Goal: Task Accomplishment & Management: Check status

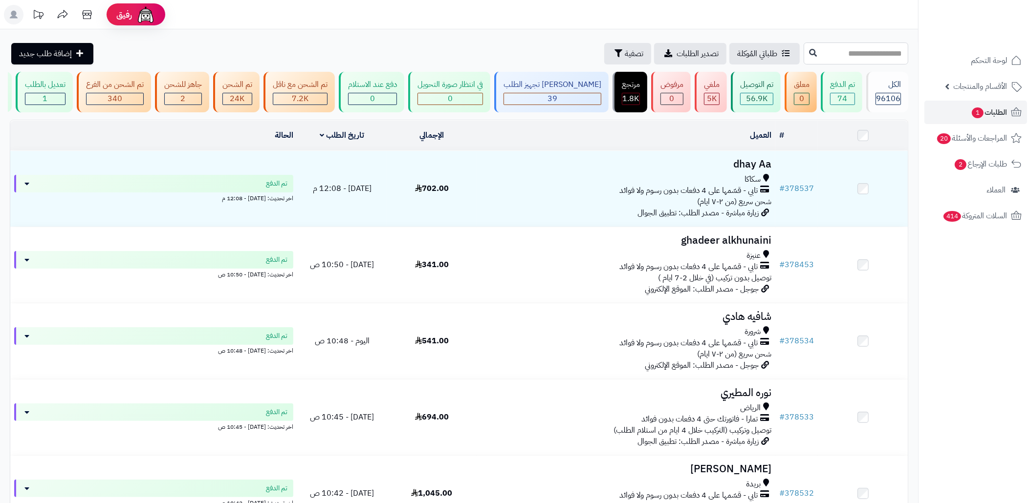
click at [868, 51] on input "text" at bounding box center [855, 54] width 105 height 22
paste input "******"
type input "******"
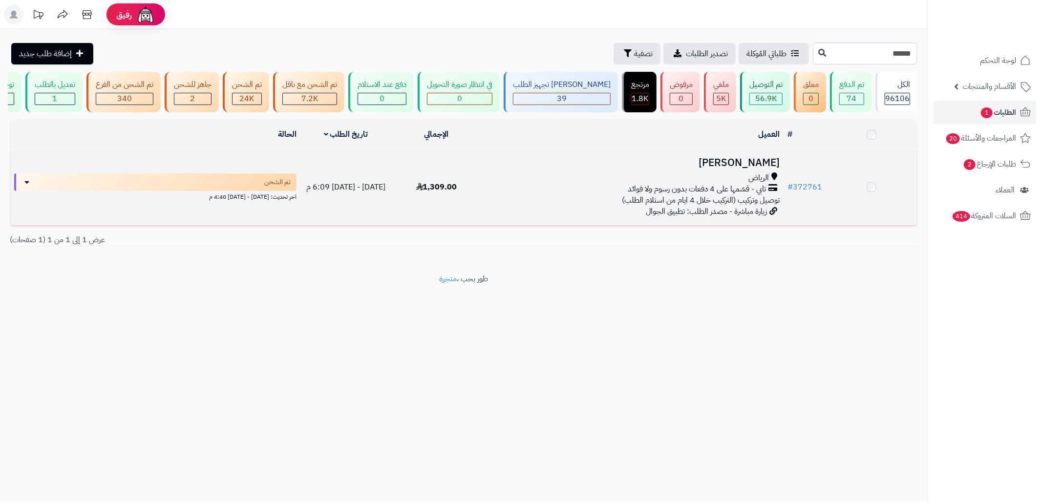
click at [683, 184] on div "الرياض" at bounding box center [633, 178] width 294 height 11
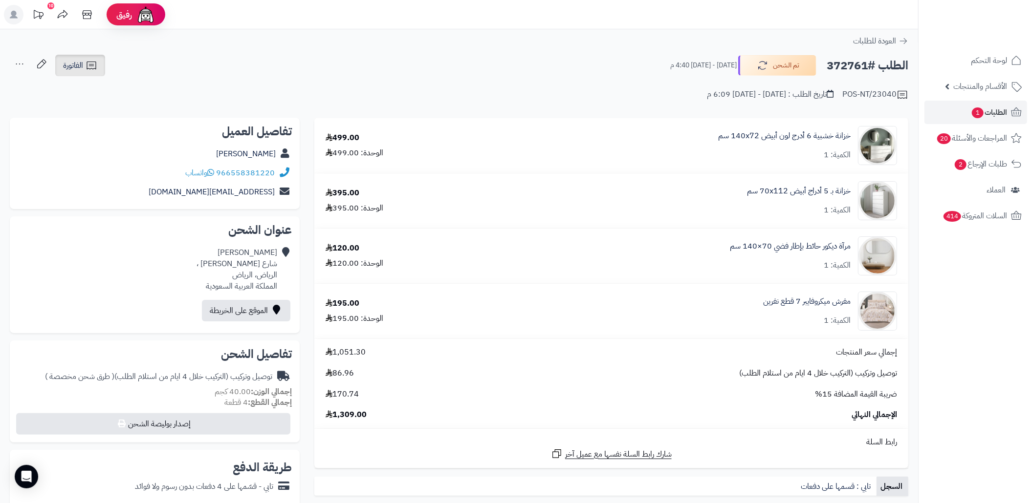
click at [71, 63] on span "الفاتورة" at bounding box center [73, 66] width 20 height 12
click at [109, 92] on link "طباعة الفاتورة" at bounding box center [106, 91] width 104 height 22
click at [828, 63] on h2 "الطلب #372761" at bounding box center [867, 66] width 82 height 20
copy div "الطلب #372761 تم الشحن"
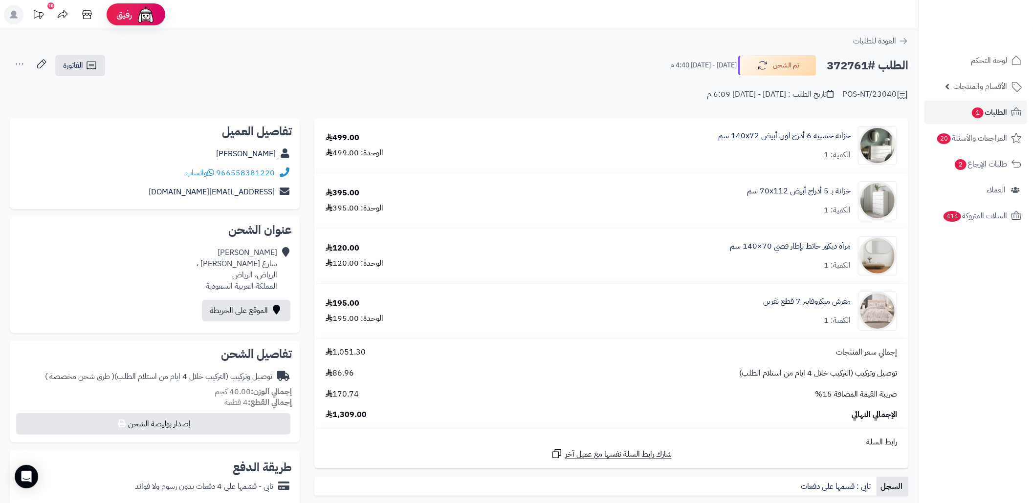
click at [835, 71] on h2 "الطلب #372761" at bounding box center [867, 66] width 82 height 20
copy h2 "372761"
click at [241, 274] on div "بدور العتين شارع احمد بن الخطاب ، الرياض، الرياض المملكة العربية السعودية" at bounding box center [236, 269] width 81 height 44
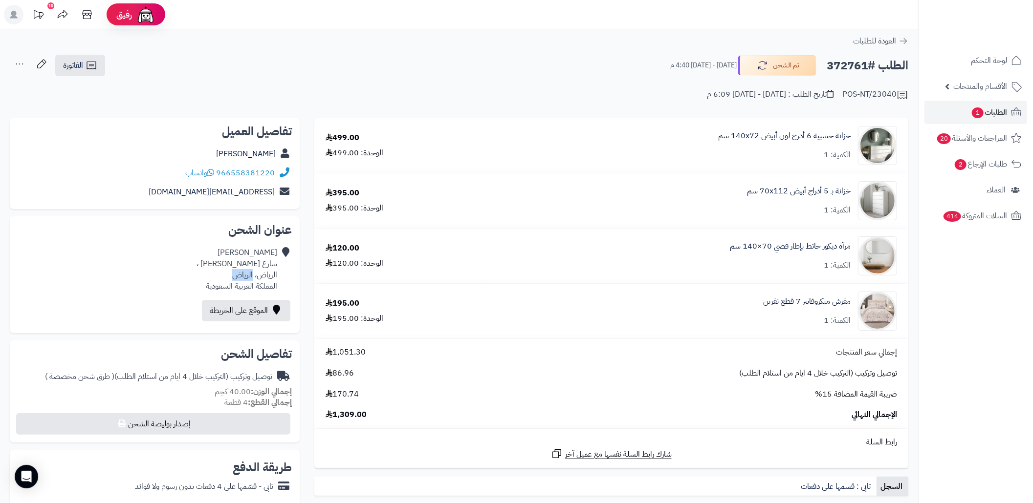
copy div "الرياض"
